Goal: Task Accomplishment & Management: Manage account settings

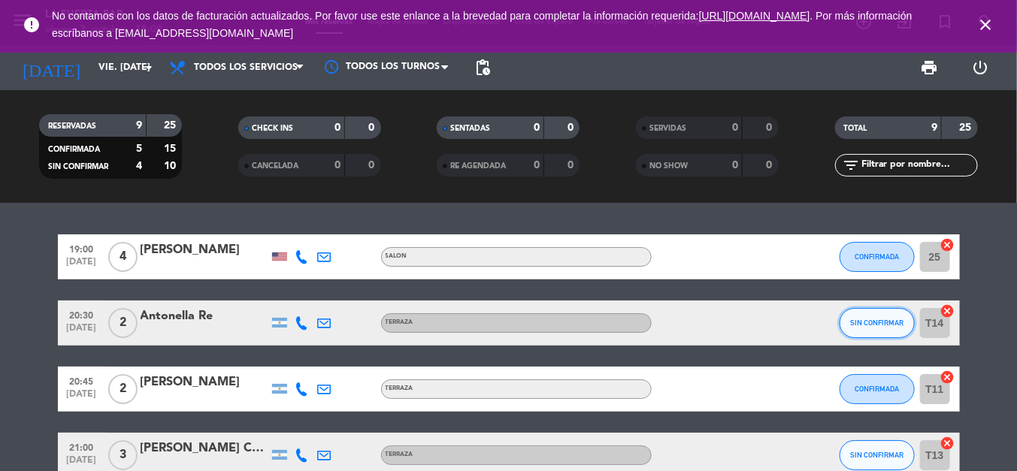
click at [893, 316] on button "SIN CONFIRMAR" at bounding box center [876, 323] width 75 height 30
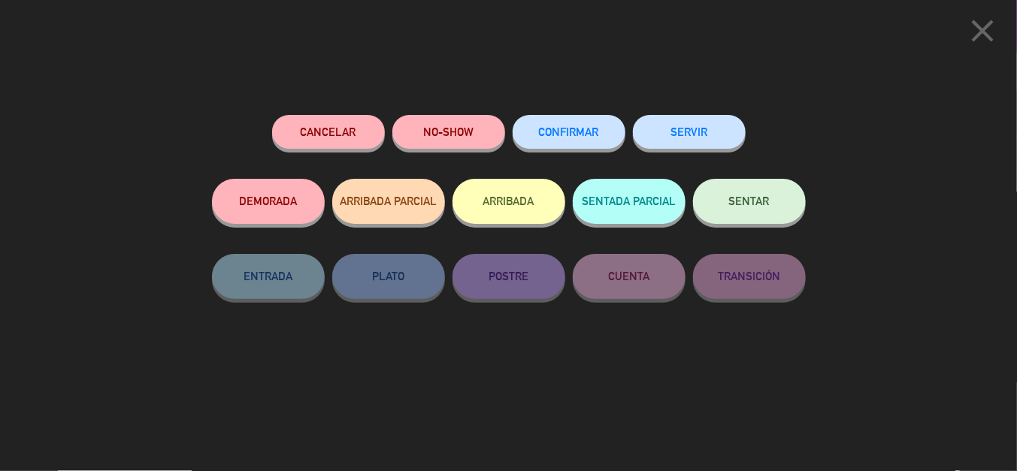
click at [537, 115] on div "CONFIRMAR" at bounding box center [568, 147] width 113 height 64
click at [549, 129] on span "CONFIRMAR" at bounding box center [569, 131] width 60 height 13
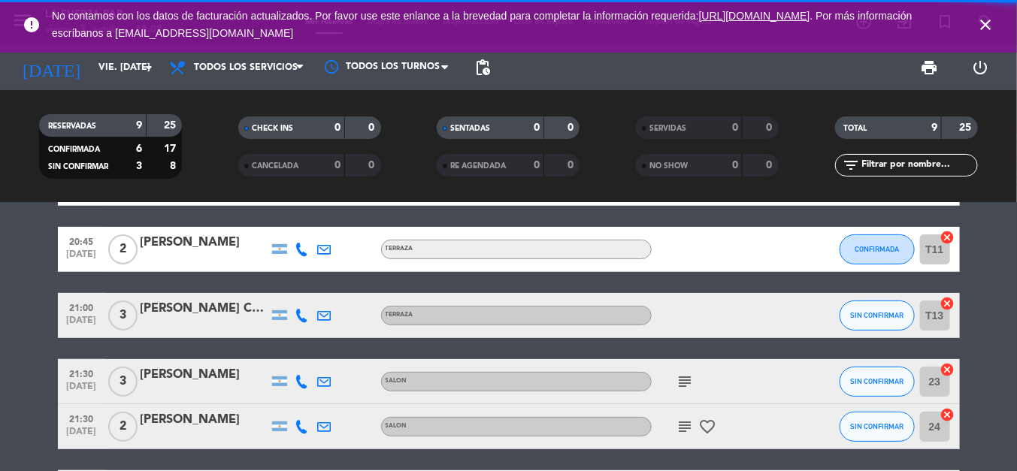
scroll to position [150, 0]
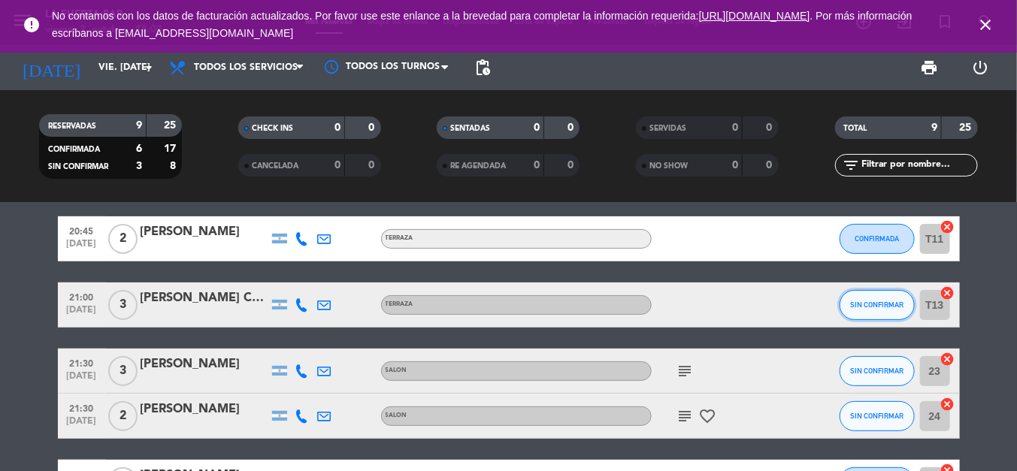
click at [878, 310] on button "SIN CONFIRMAR" at bounding box center [876, 305] width 75 height 30
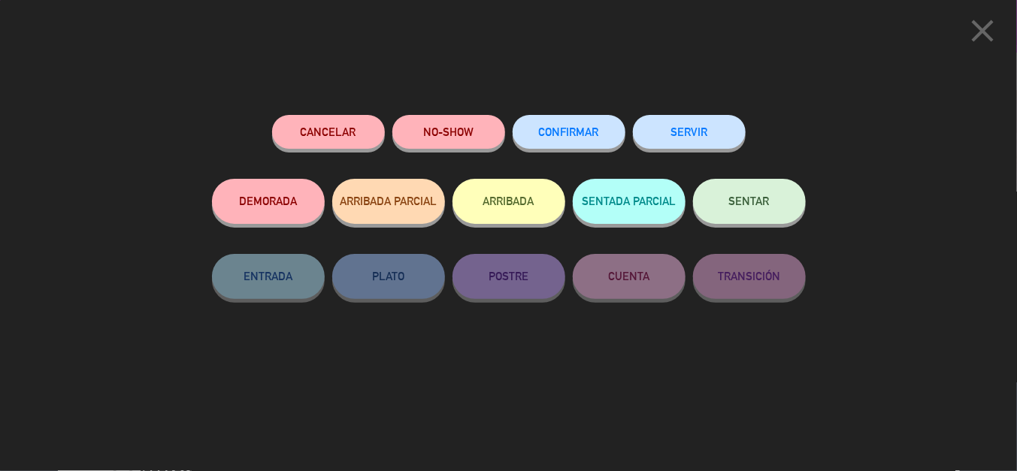
click at [589, 107] on div "Cancelar NO-SHOW CONFIRMAR SERVIR DEMORADA ARRIBADA PARCIAL ARRIBADA SENTADA PA…" at bounding box center [508, 287] width 615 height 367
click at [594, 128] on span "CONFIRMAR" at bounding box center [569, 131] width 60 height 13
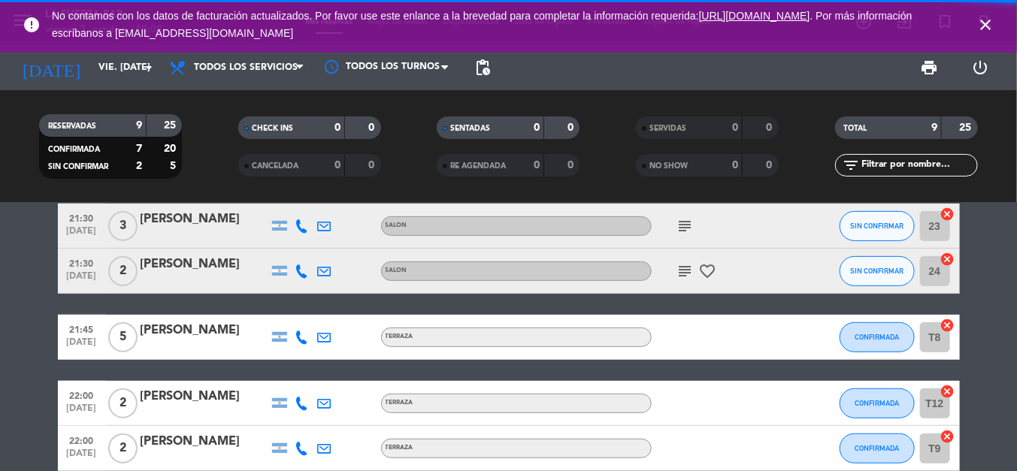
scroll to position [301, 0]
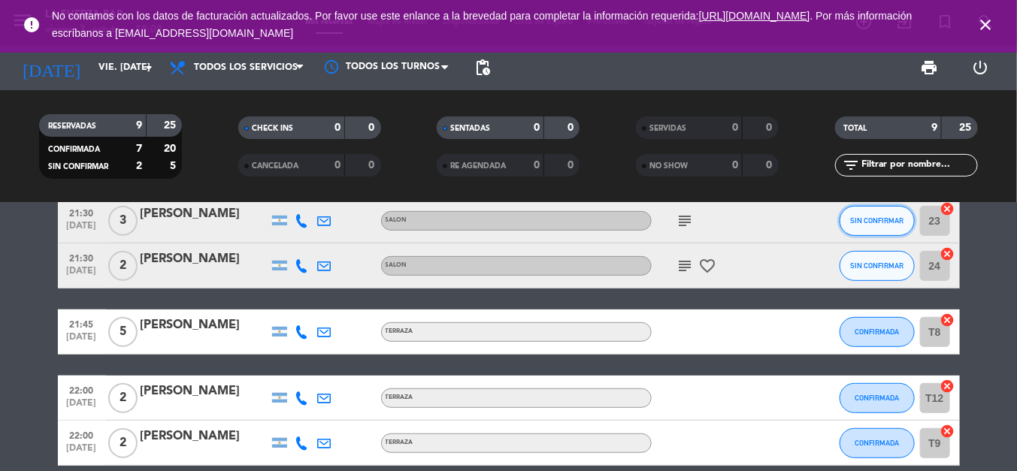
click at [880, 234] on button "SIN CONFIRMAR" at bounding box center [876, 221] width 75 height 30
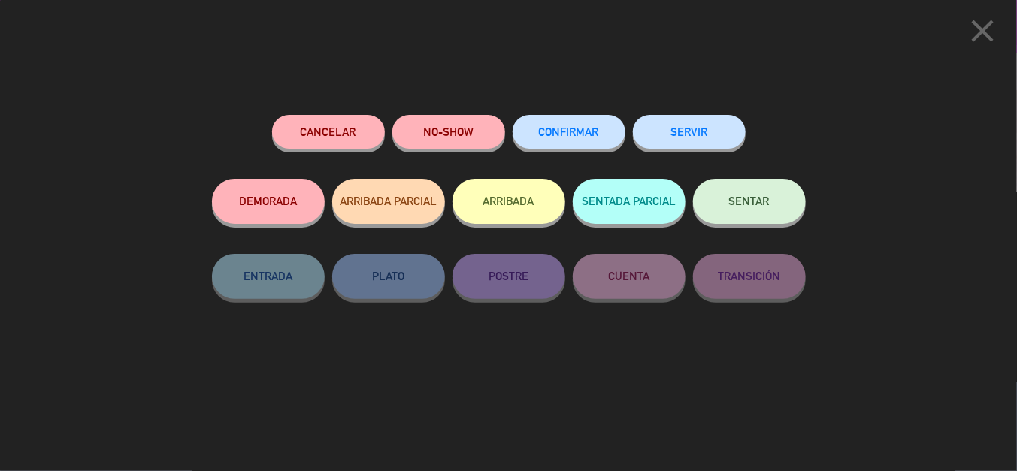
click at [598, 118] on button "CONFIRMAR" at bounding box center [568, 132] width 113 height 34
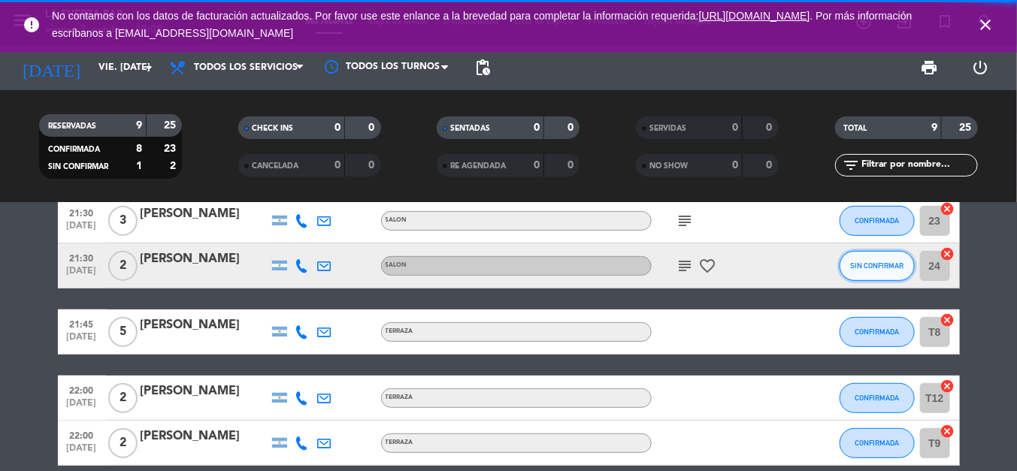
click at [842, 274] on button "SIN CONFIRMAR" at bounding box center [876, 266] width 75 height 30
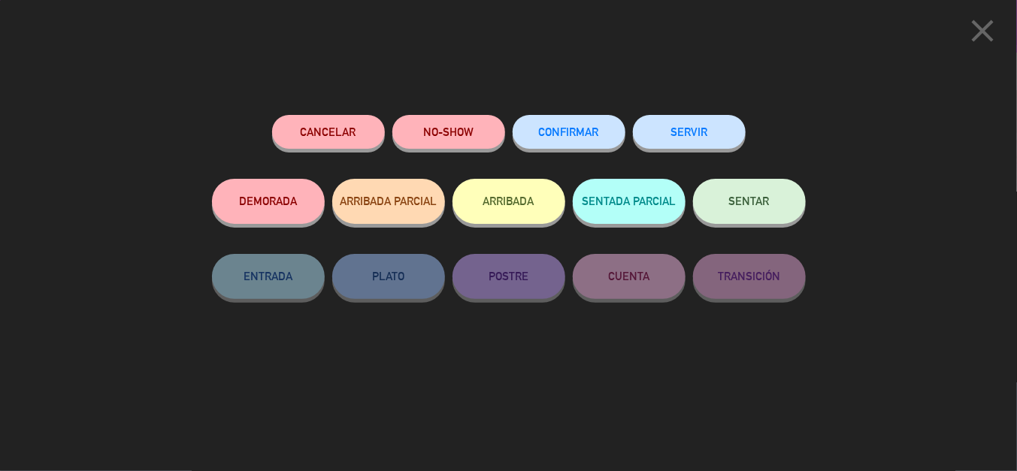
click at [615, 131] on button "CONFIRMAR" at bounding box center [568, 132] width 113 height 34
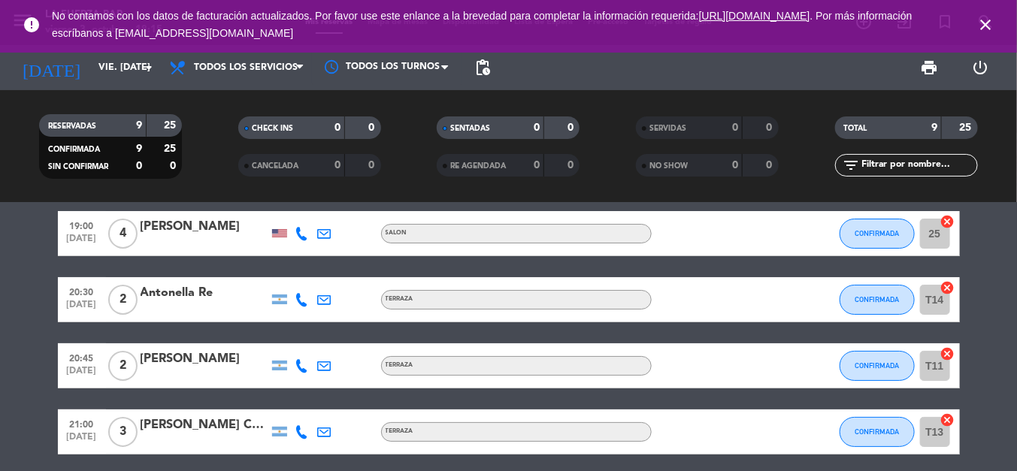
scroll to position [0, 0]
